Goal: Information Seeking & Learning: Check status

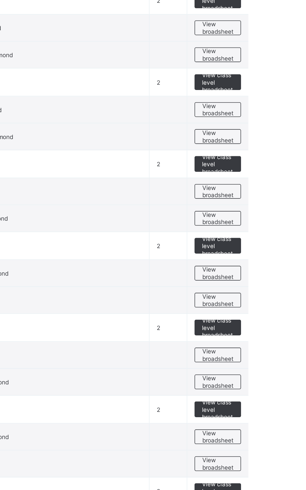
click at [278, 348] on span "View broadsheet" at bounding box center [275, 347] width 20 height 9
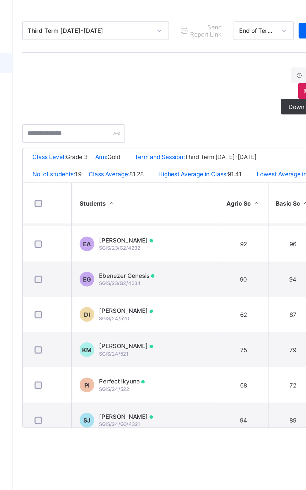
scroll to position [292, 0]
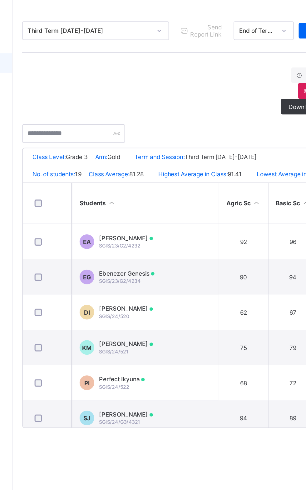
click at [158, 271] on td "DI [PERSON_NAME] SGIS/24/520" at bounding box center [160, 271] width 94 height 22
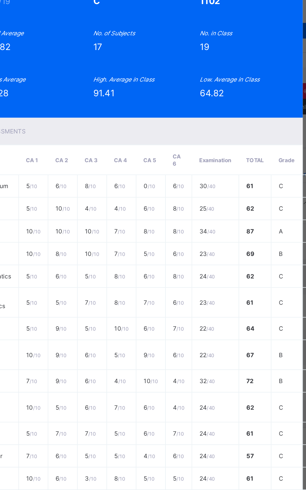
click at [111, 207] on span "/ 10" at bounding box center [109, 206] width 5 height 4
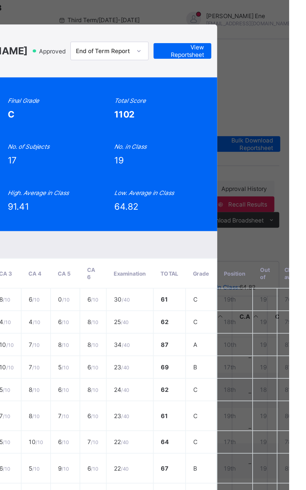
click at [260, 95] on div "Position 19 /19 Final Grade C Total Score 1102 Final Average 64.82 No. of Subje…" at bounding box center [153, 98] width 214 height 98
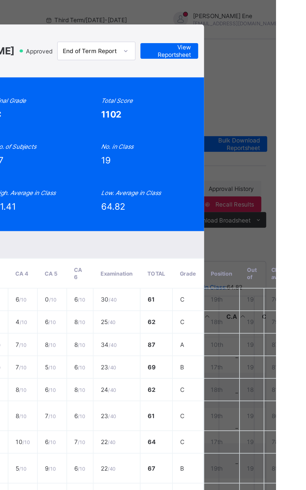
click at [252, 37] on span "View Reportsheet" at bounding box center [237, 32] width 27 height 9
